Goal: Task Accomplishment & Management: Use online tool/utility

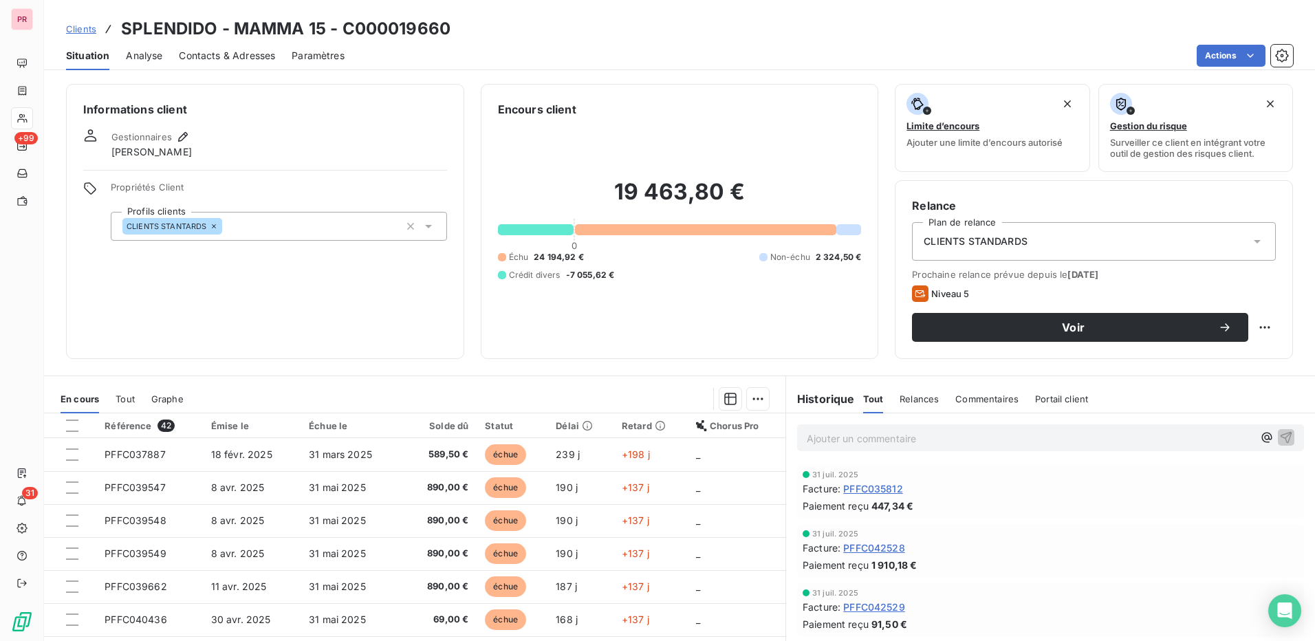
scroll to position [78, 0]
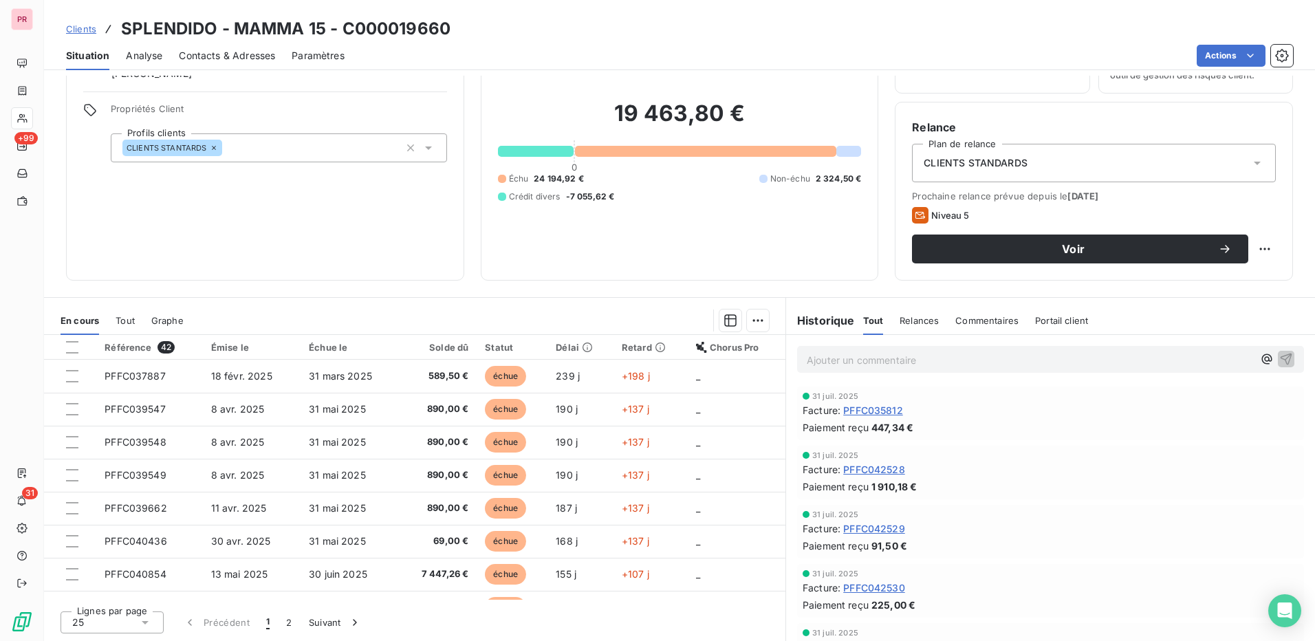
click at [89, 26] on span "Clients" at bounding box center [81, 28] width 30 height 11
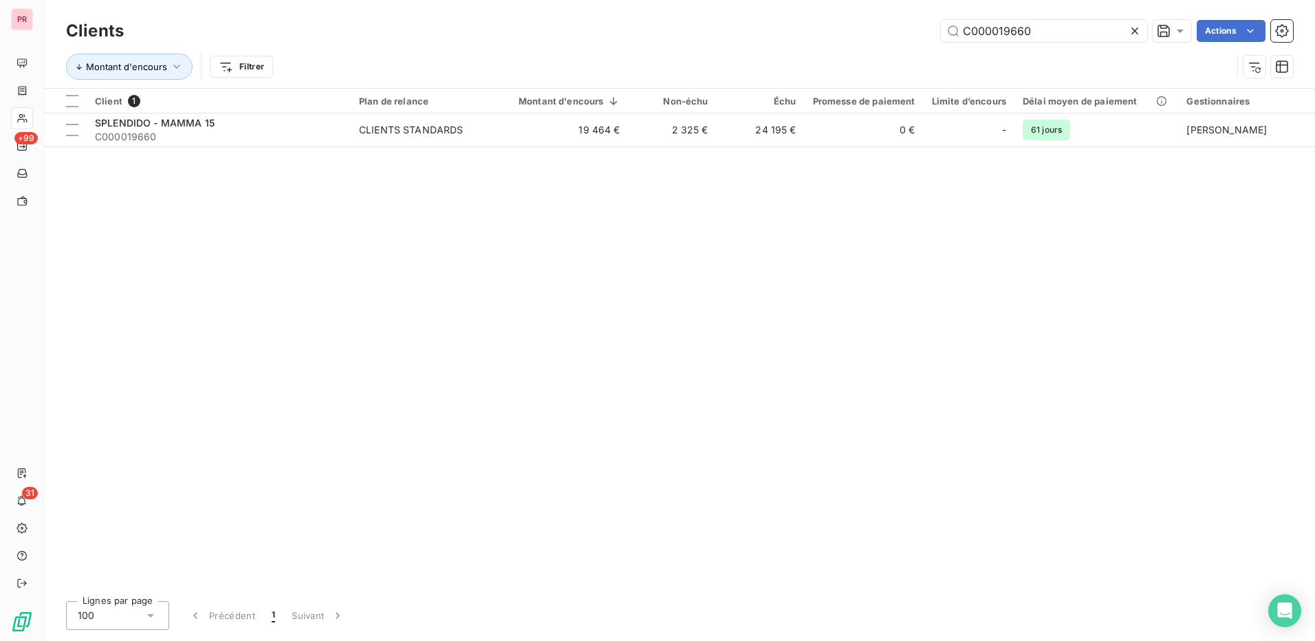
drag, startPoint x: 1046, startPoint y: 25, endPoint x: 937, endPoint y: 30, distance: 109.4
click at [937, 30] on div "C000019660 Actions" at bounding box center [716, 31] width 1153 height 22
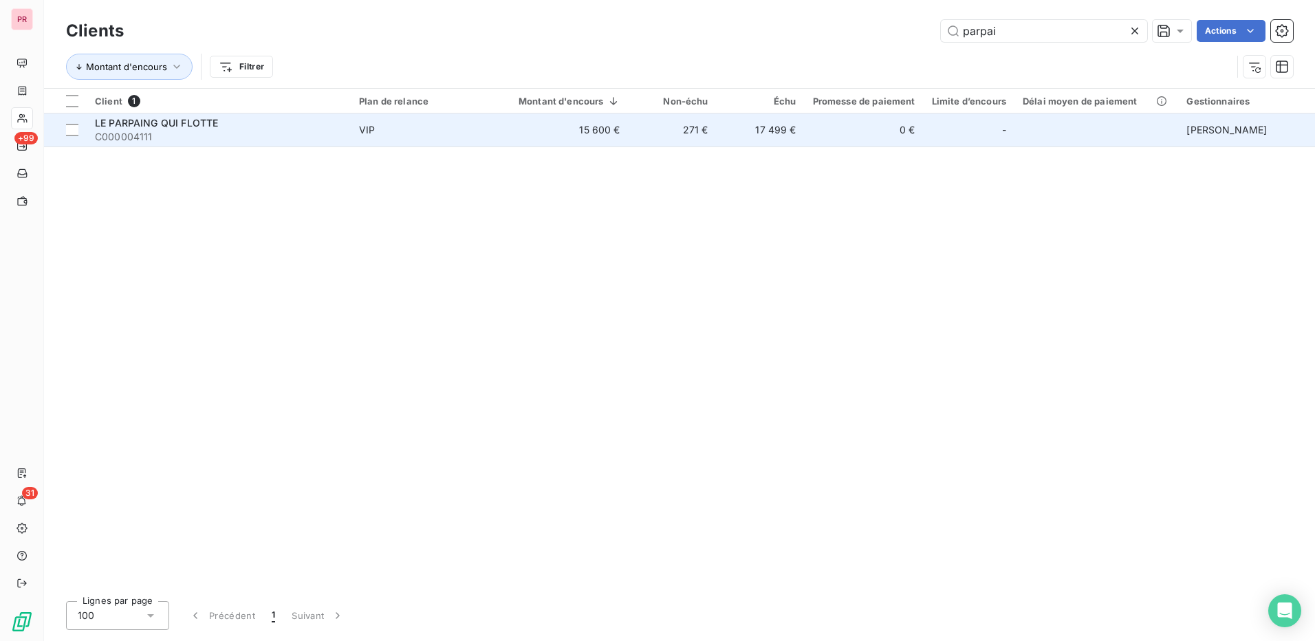
type input "parpai"
click at [235, 132] on span "C000004111" at bounding box center [219, 137] width 248 height 14
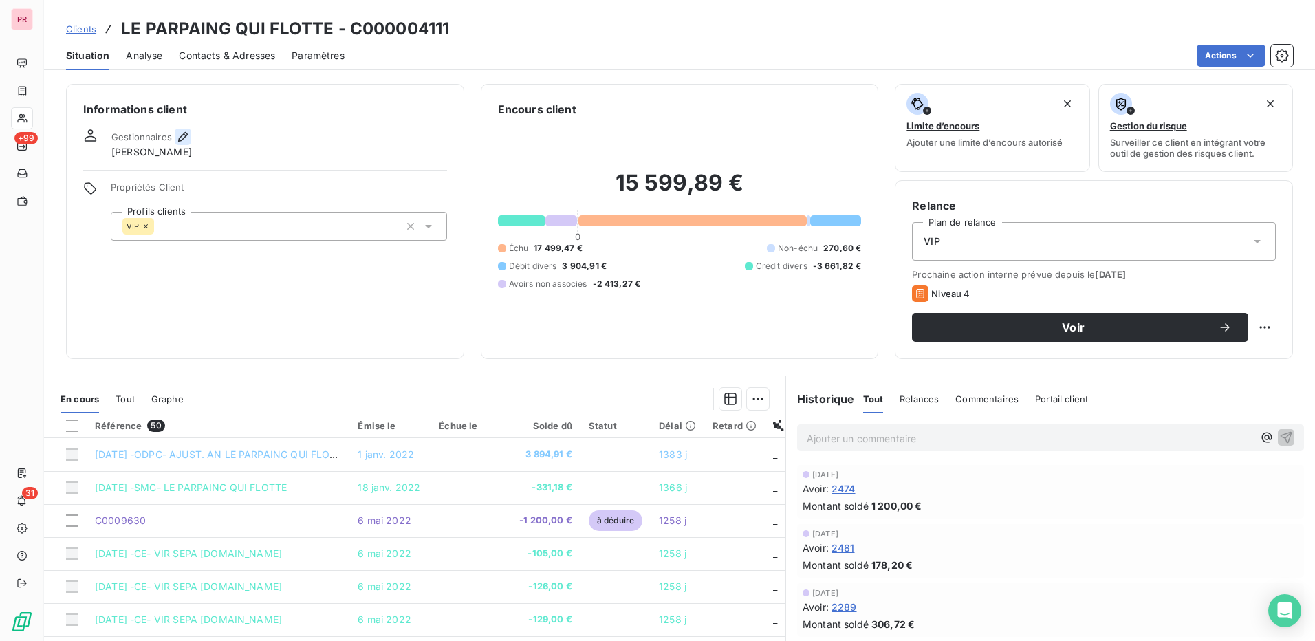
click at [177, 138] on icon "button" at bounding box center [183, 137] width 14 height 14
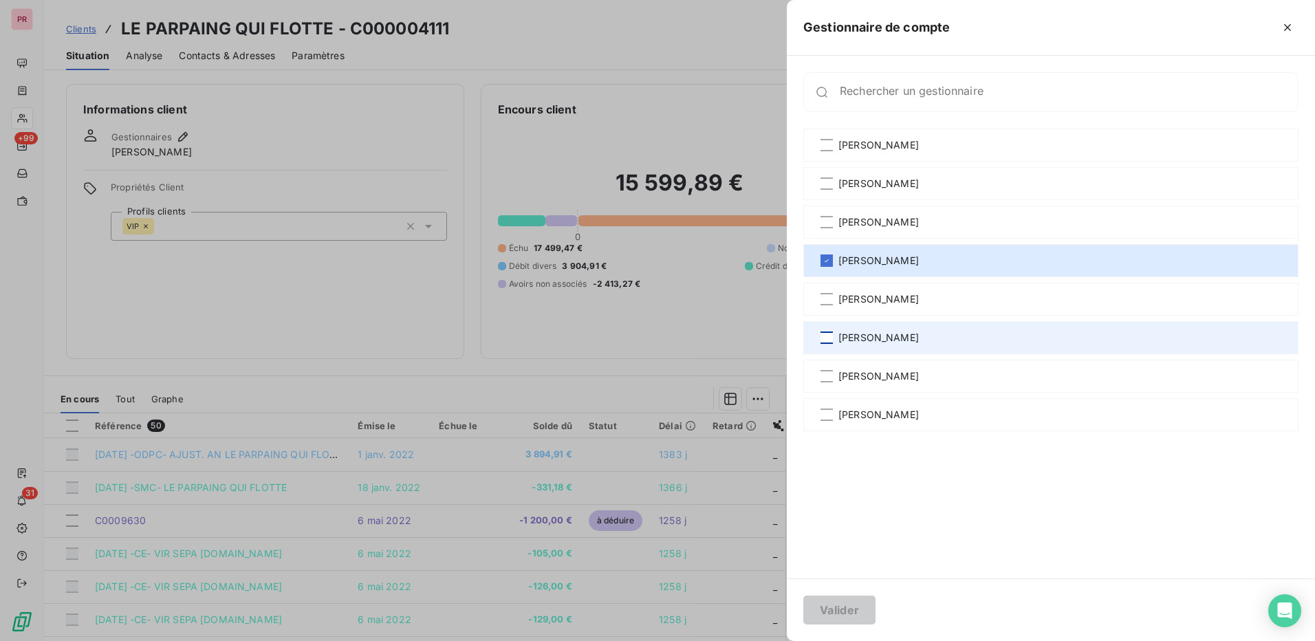
click at [823, 336] on div at bounding box center [827, 338] width 12 height 12
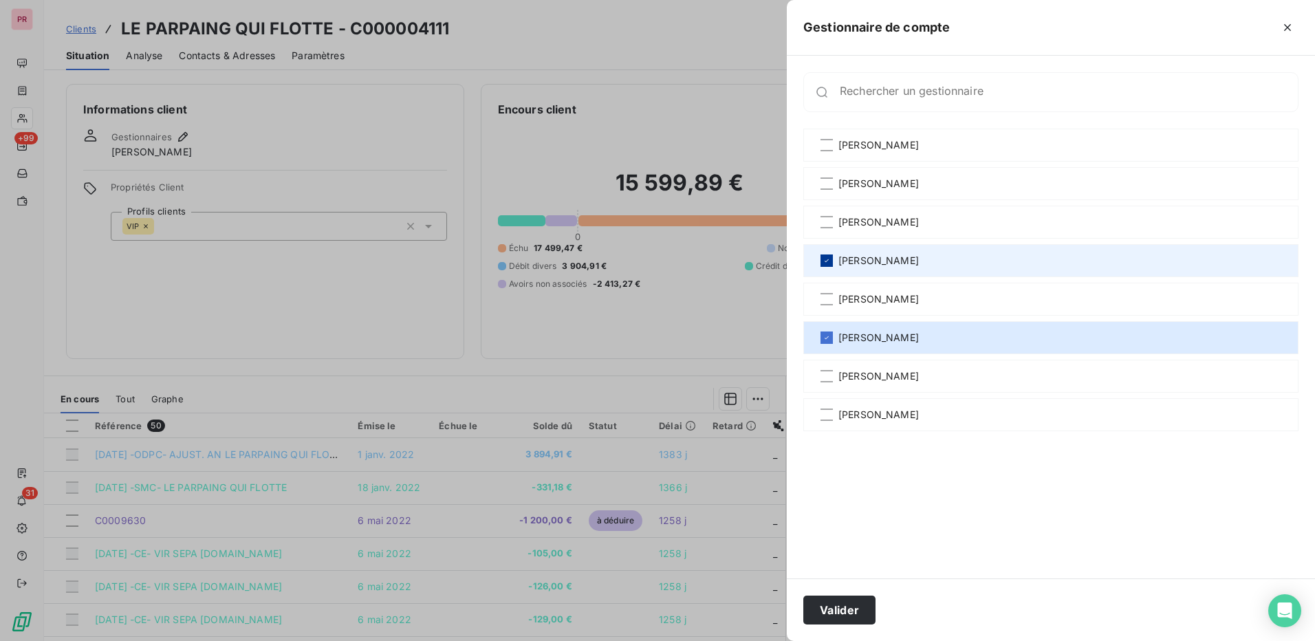
click at [823, 259] on icon at bounding box center [827, 261] width 8 height 8
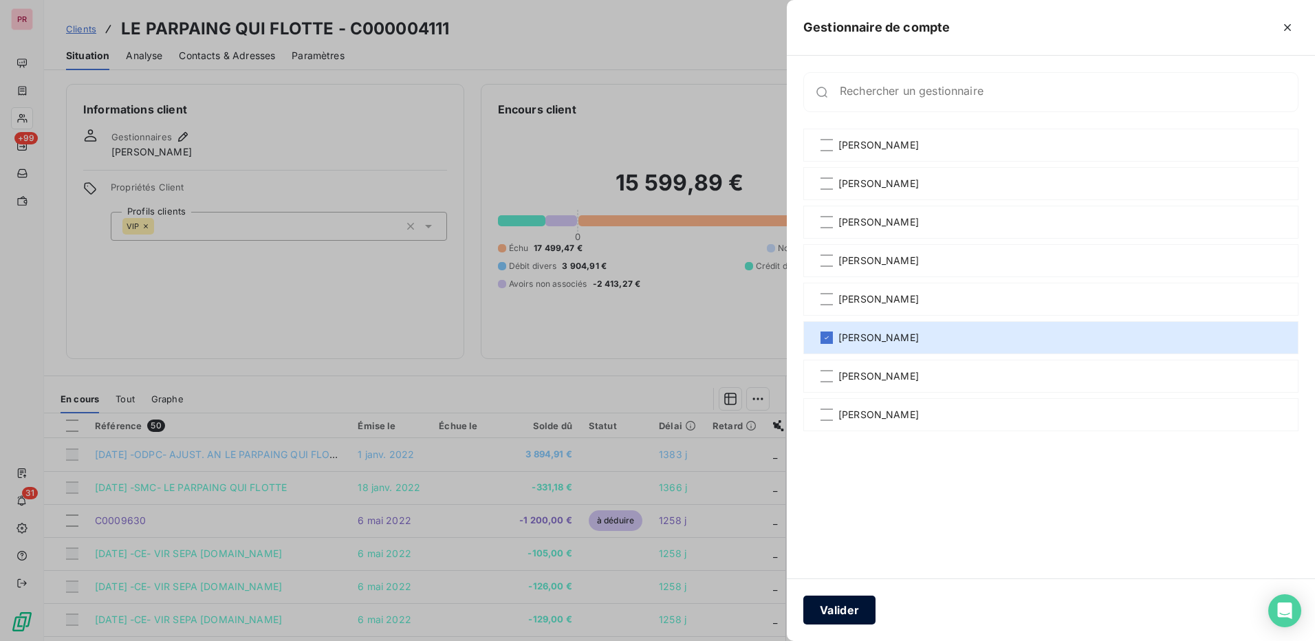
click at [862, 614] on button "Valider" at bounding box center [839, 610] width 72 height 29
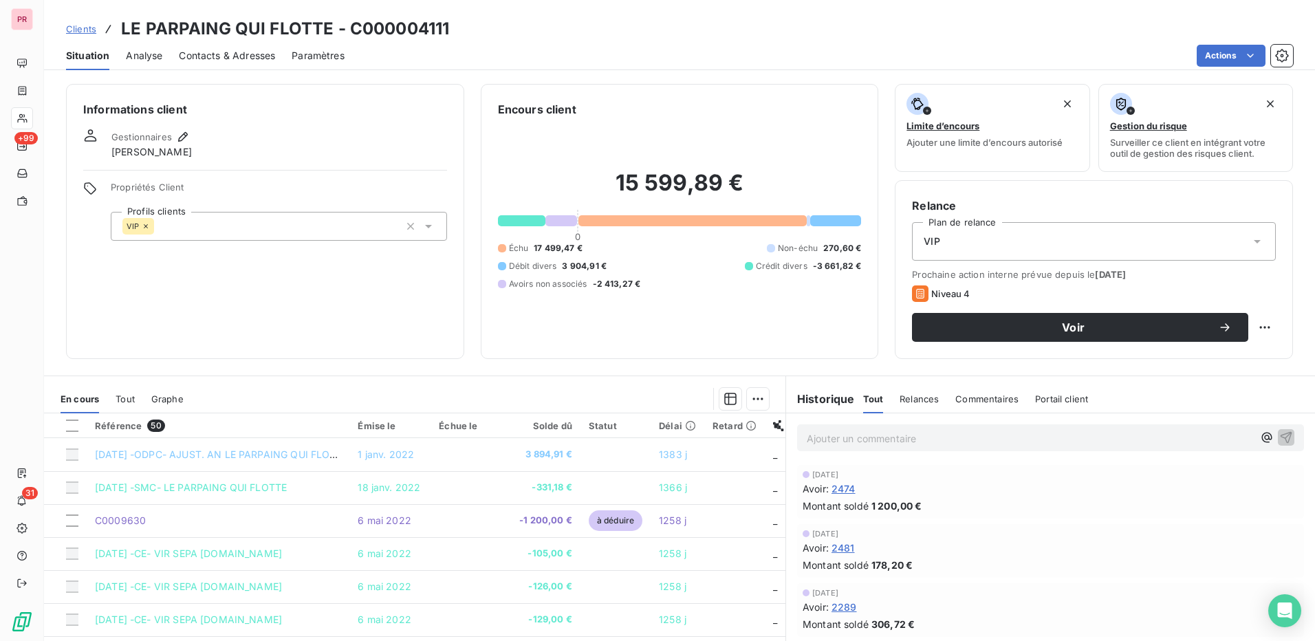
click at [85, 30] on span "Clients" at bounding box center [81, 28] width 30 height 11
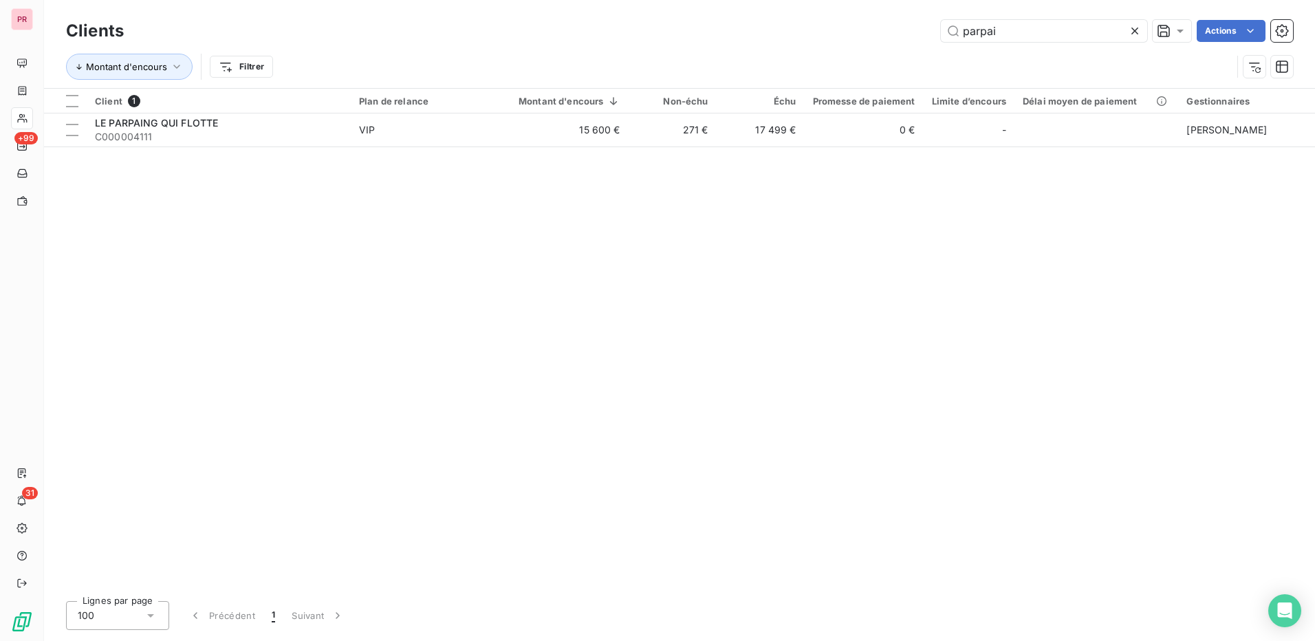
drag, startPoint x: 1049, startPoint y: 36, endPoint x: 902, endPoint y: 32, distance: 146.6
click at [902, 32] on div "parpai Actions" at bounding box center [716, 31] width 1153 height 22
